Goal: Go to known website: Go to known website

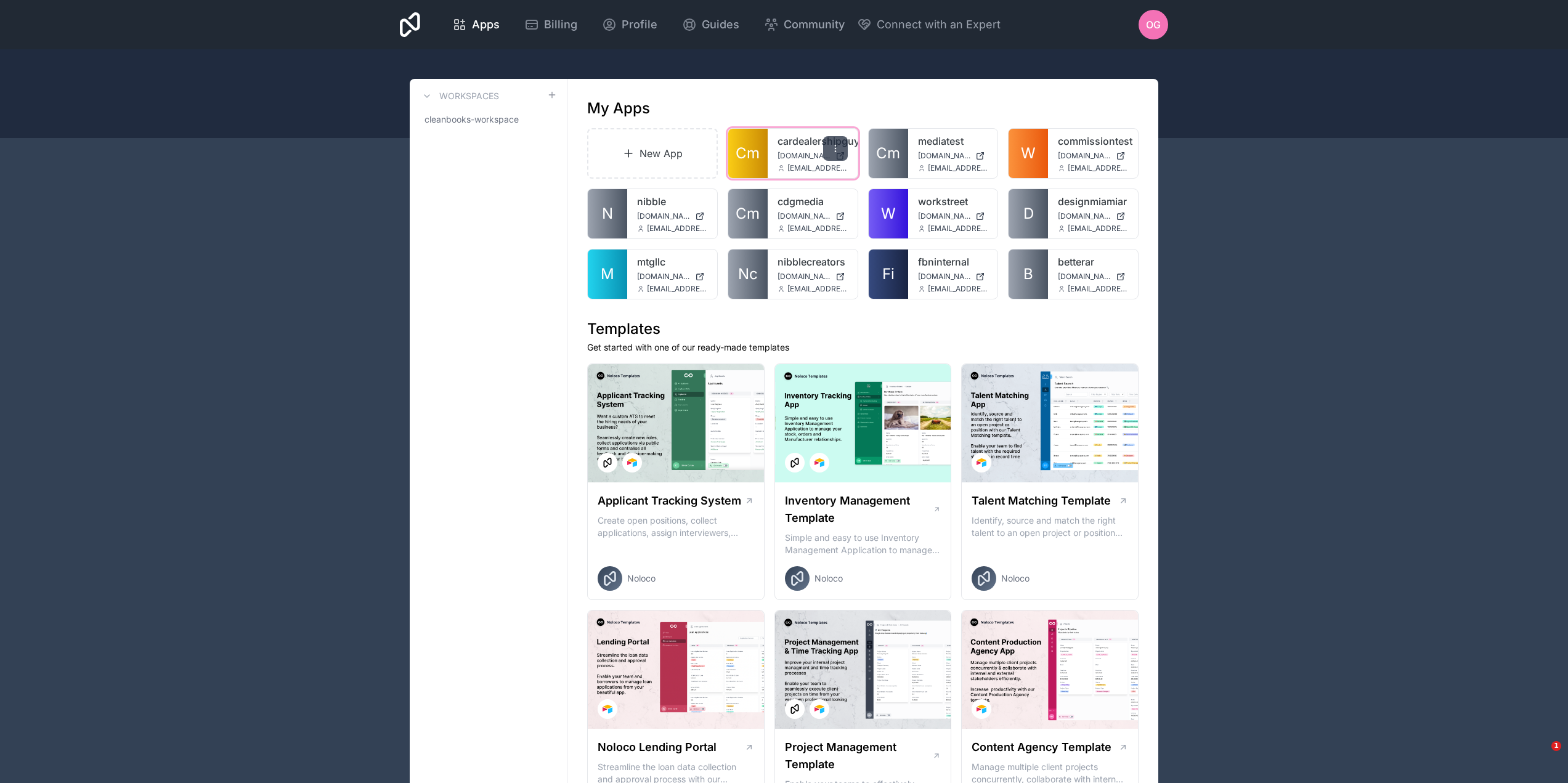
click at [840, 154] on div at bounding box center [835, 148] width 25 height 25
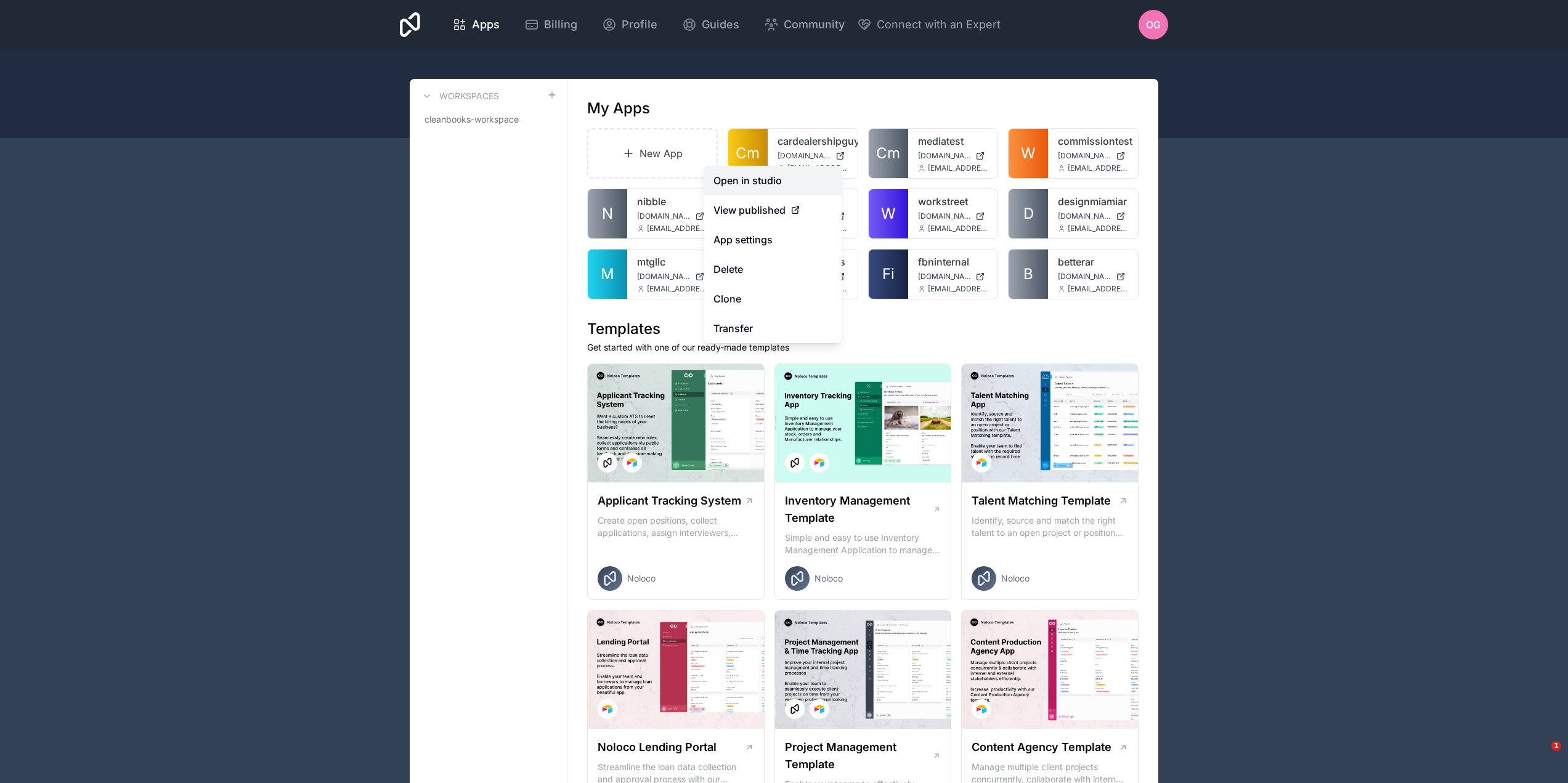
click at [791, 183] on link "Open in studio" at bounding box center [772, 181] width 138 height 30
